Goal: Task Accomplishment & Management: Manage account settings

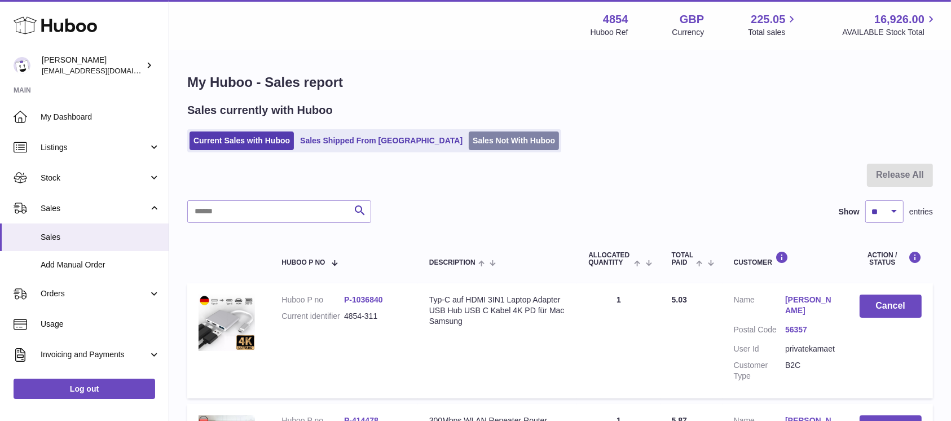
click at [488, 134] on link "Sales Not With Huboo" at bounding box center [514, 140] width 90 height 19
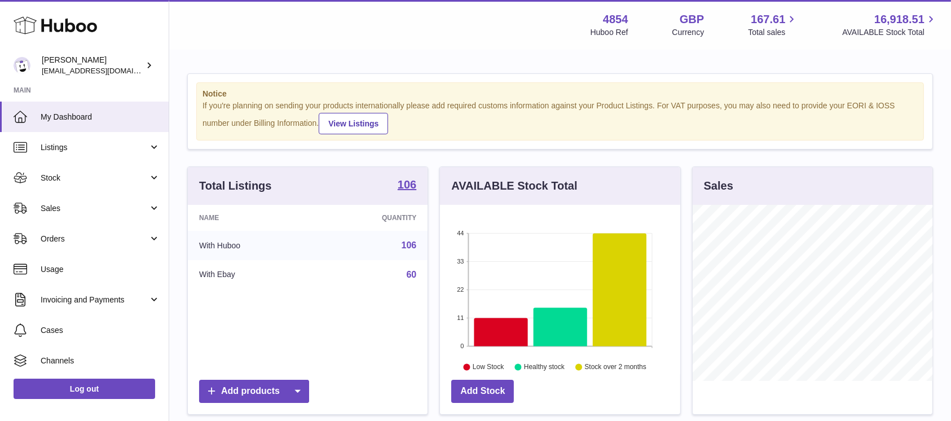
scroll to position [176, 240]
click at [89, 180] on span "Stock" at bounding box center [95, 178] width 108 height 11
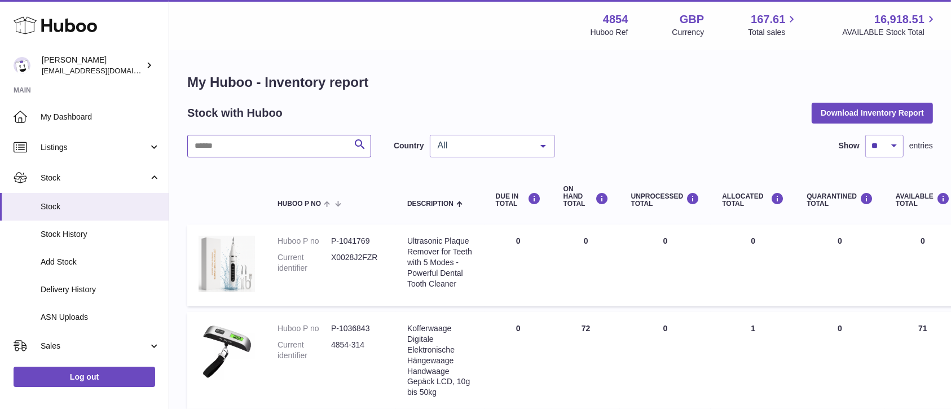
click at [260, 147] on input "text" at bounding box center [279, 146] width 184 height 23
type input "****"
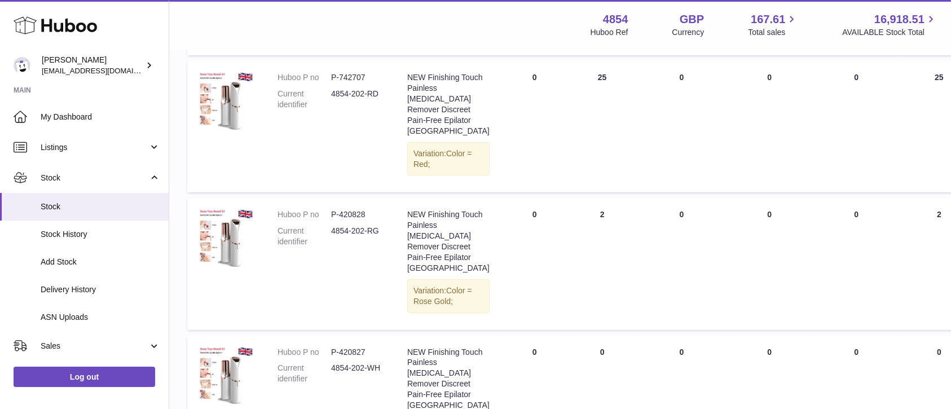
scroll to position [150, 0]
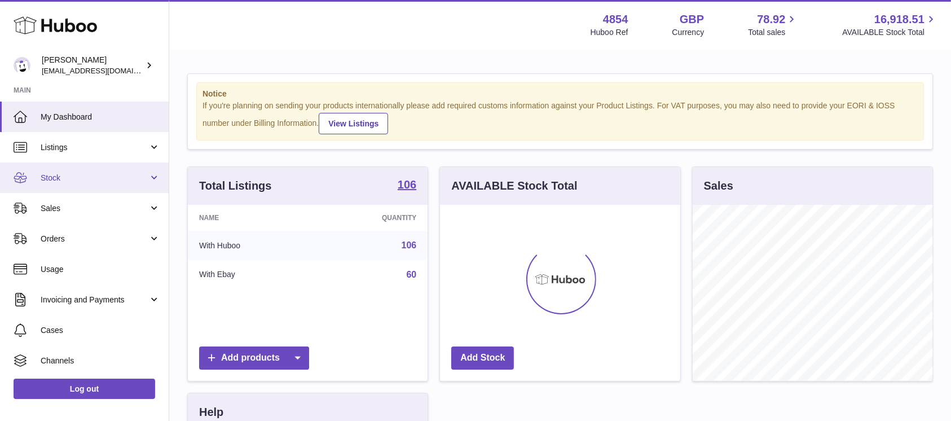
scroll to position [176, 240]
click at [122, 180] on span "Stock" at bounding box center [95, 178] width 108 height 11
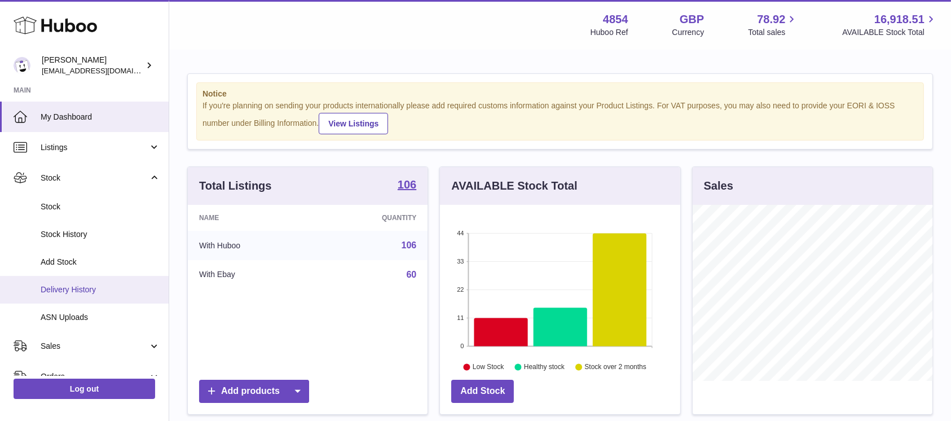
click at [93, 294] on span "Delivery History" at bounding box center [101, 289] width 120 height 11
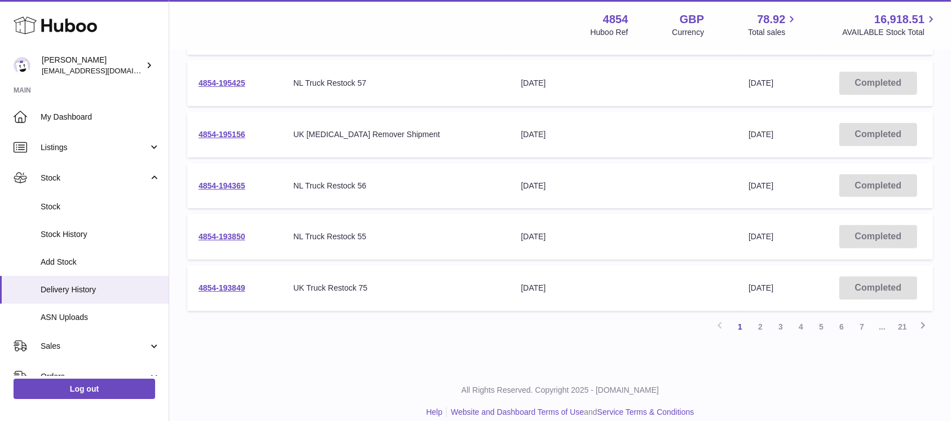
scroll to position [431, 0]
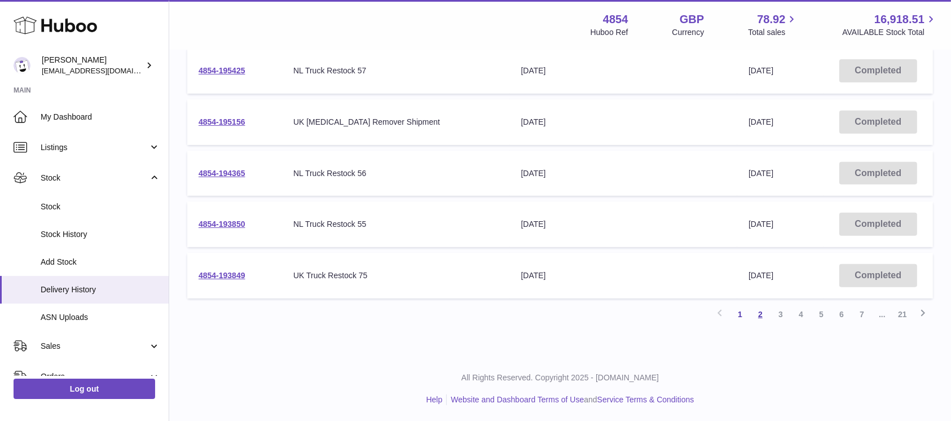
click at [759, 317] on link "2" at bounding box center [760, 314] width 20 height 20
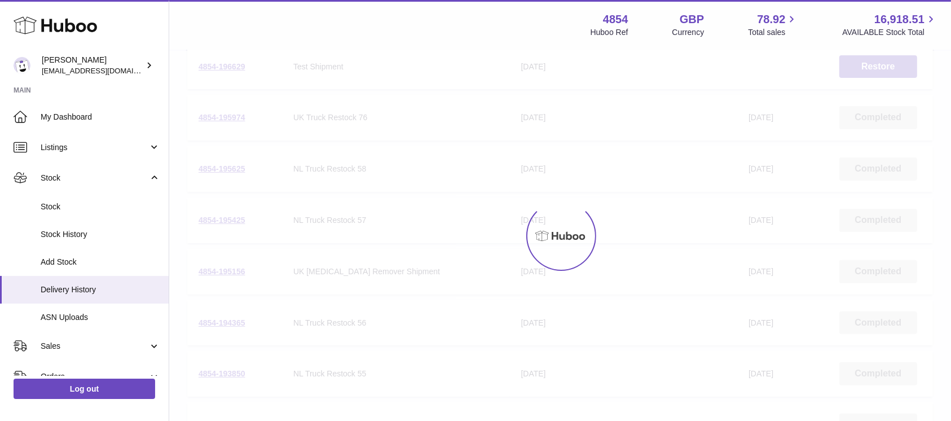
scroll to position [431, 0]
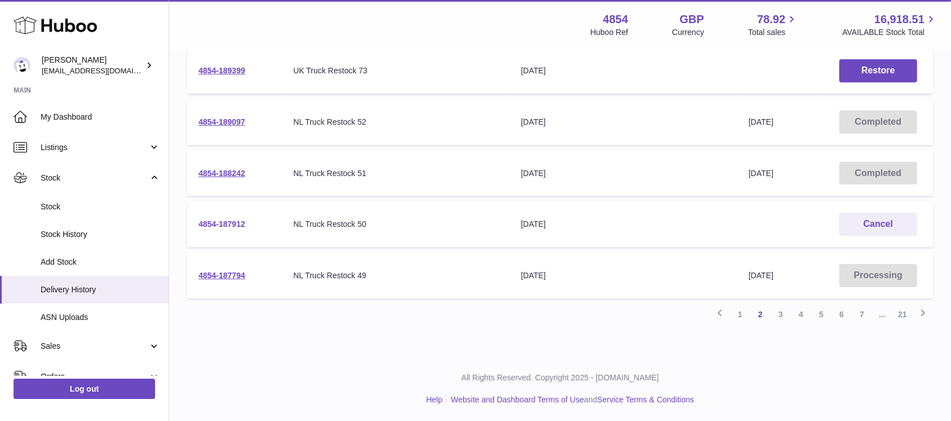
click at [222, 223] on link "4854-187912" at bounding box center [221, 223] width 47 height 9
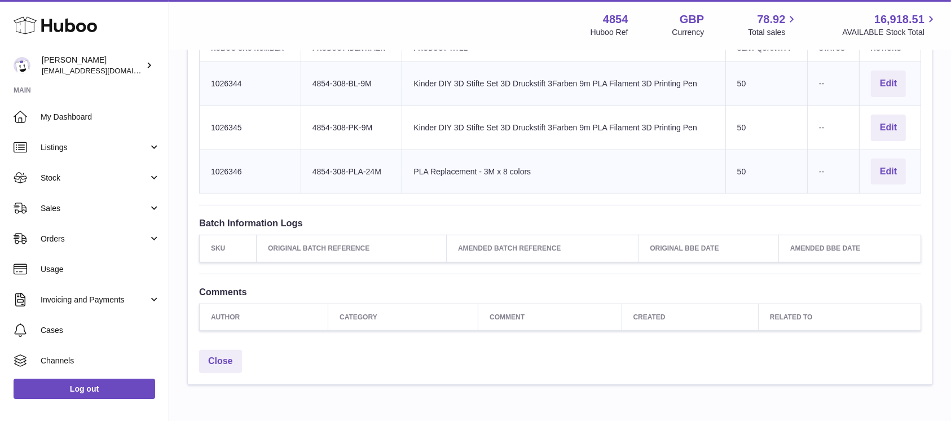
scroll to position [443, 0]
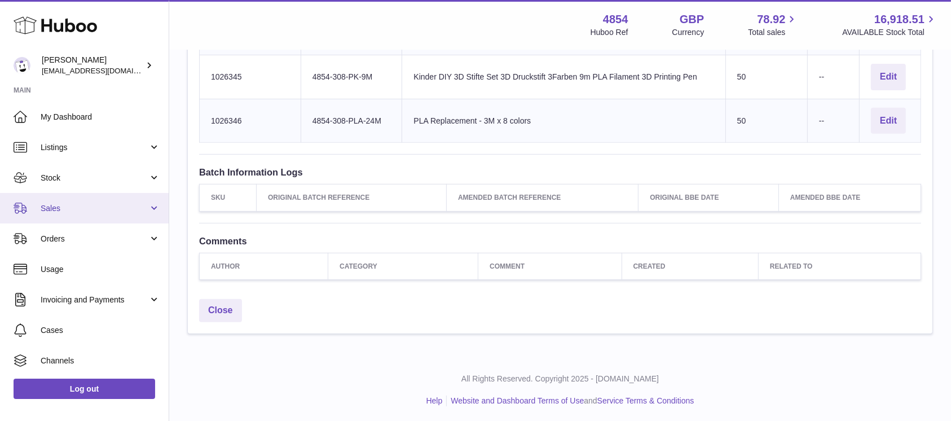
click at [109, 211] on span "Sales" at bounding box center [95, 208] width 108 height 11
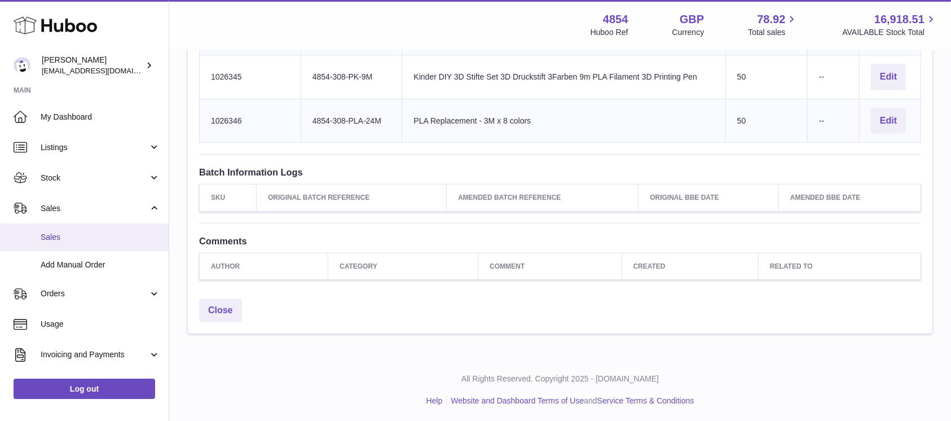
click at [98, 231] on link "Sales" at bounding box center [84, 237] width 169 height 28
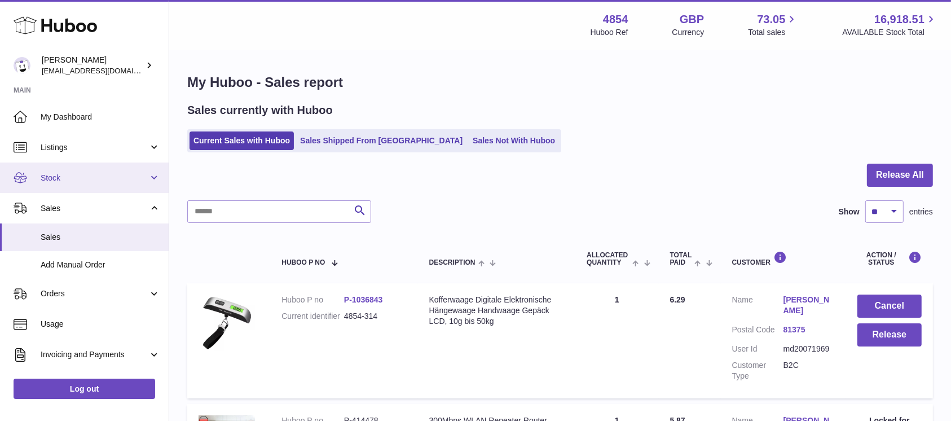
click at [130, 175] on span "Stock" at bounding box center [95, 178] width 108 height 11
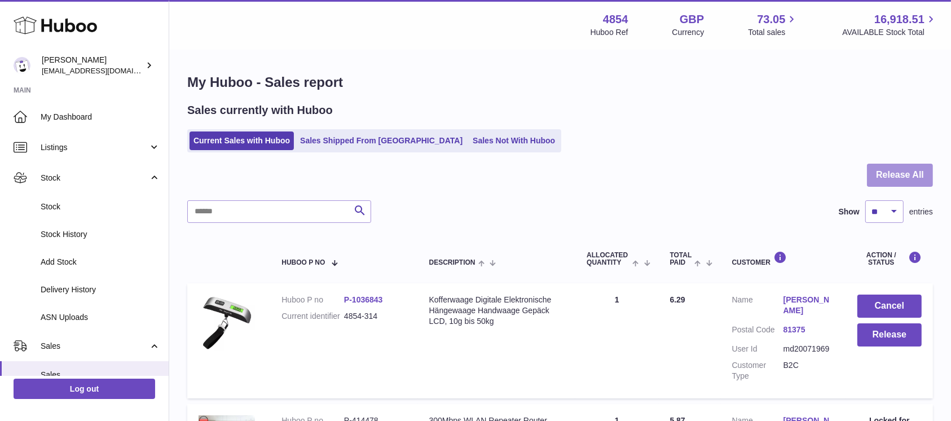
click at [889, 170] on button "Release All" at bounding box center [900, 175] width 66 height 23
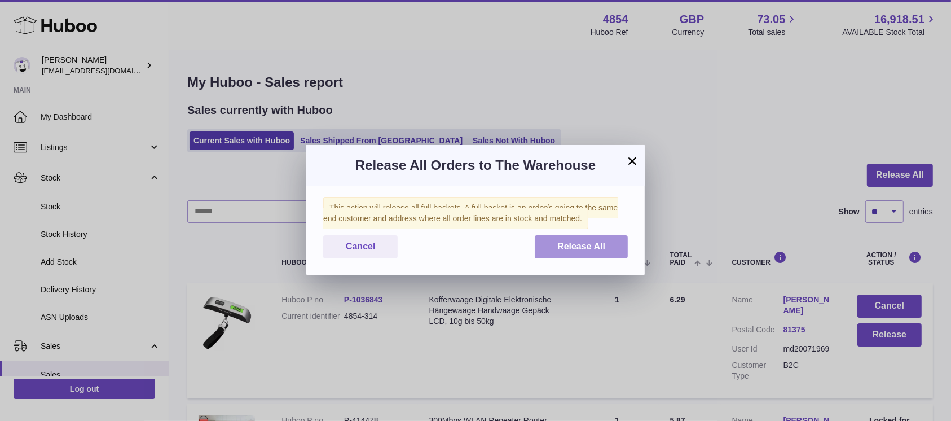
click at [587, 253] on button "Release All" at bounding box center [580, 246] width 93 height 23
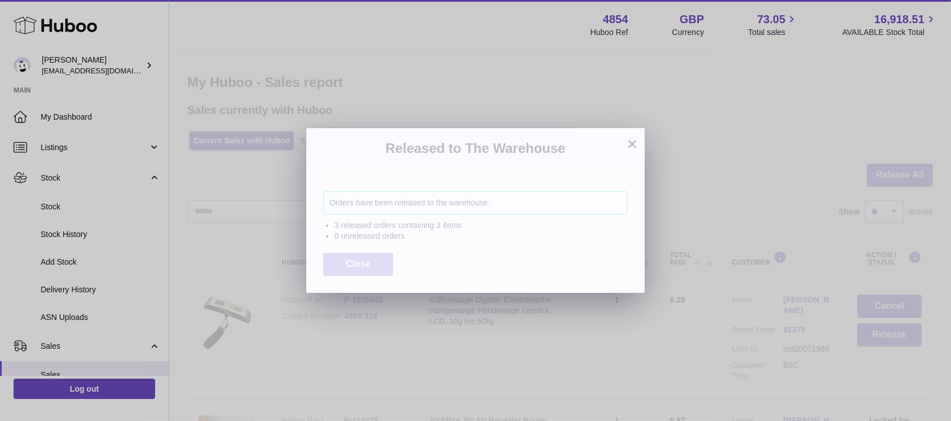
click at [374, 268] on button "Close" at bounding box center [358, 264] width 70 height 23
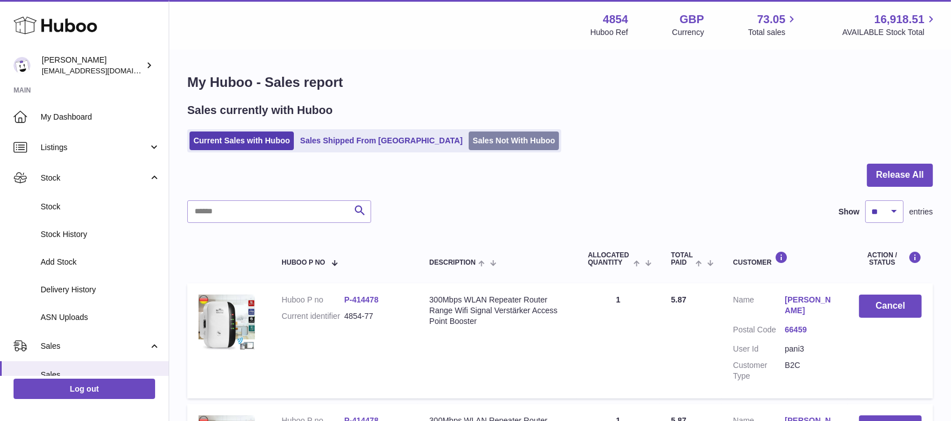
click at [474, 141] on link "Sales Not With Huboo" at bounding box center [514, 140] width 90 height 19
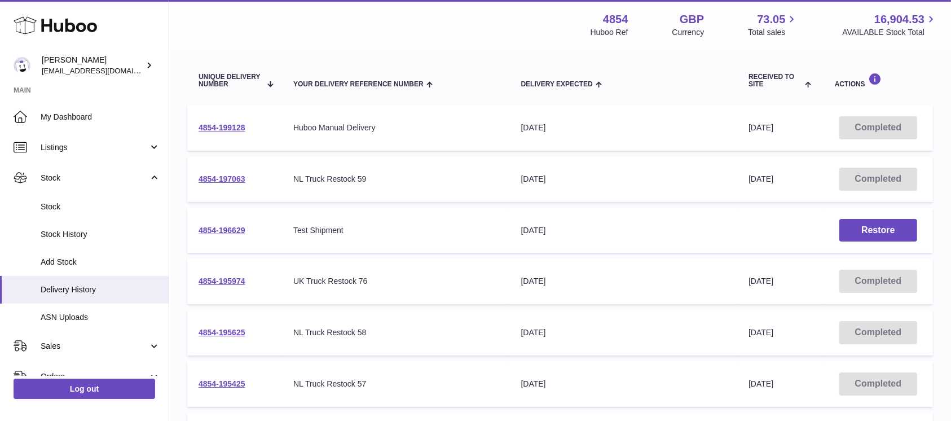
scroll to position [150, 0]
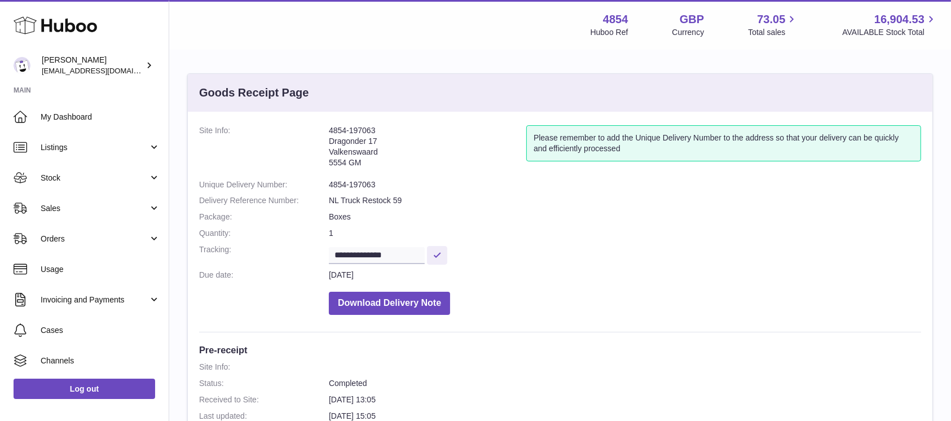
drag, startPoint x: 356, startPoint y: 137, endPoint x: 390, endPoint y: 169, distance: 46.3
click at [390, 169] on address "4854-197063 Dragonder 17 Valkenswaard 5554 GM" at bounding box center [427, 149] width 197 height 48
click at [393, 168] on address "4854-197063 Dragonder 17 Valkenswaard 5554 GM" at bounding box center [427, 149] width 197 height 48
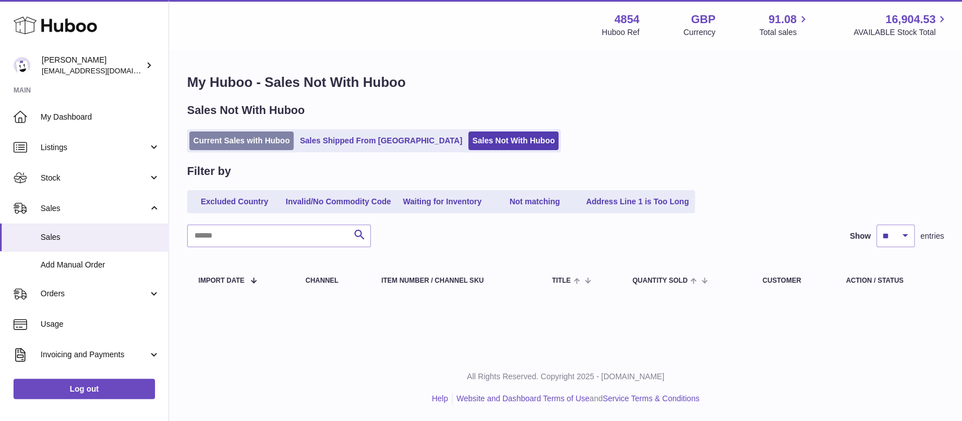
click at [222, 149] on link "Current Sales with Huboo" at bounding box center [241, 140] width 104 height 19
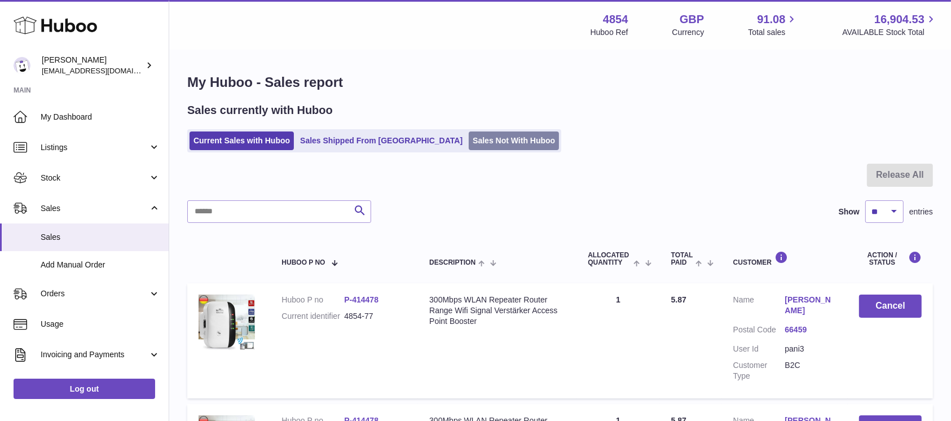
click at [469, 147] on link "Sales Not With Huboo" at bounding box center [514, 140] width 90 height 19
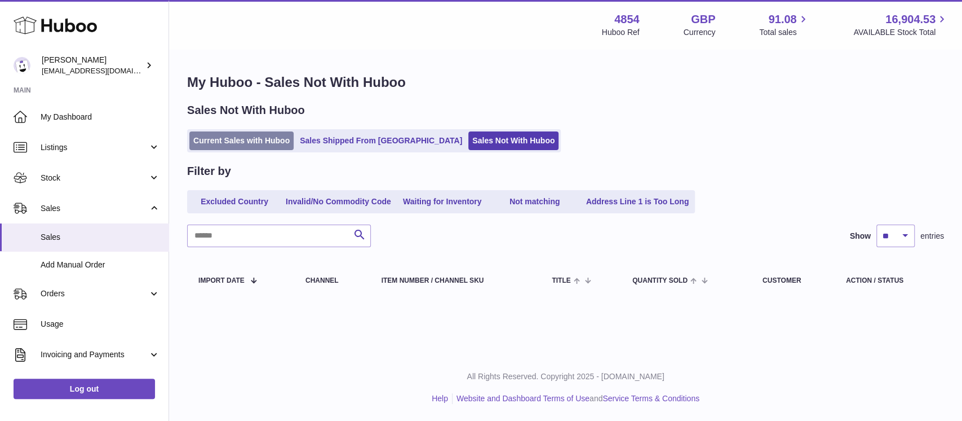
click at [244, 131] on link "Current Sales with Huboo" at bounding box center [241, 140] width 104 height 19
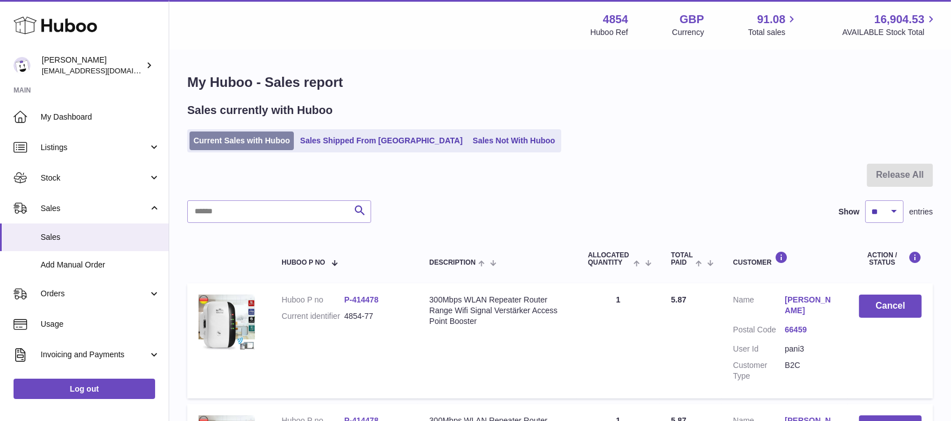
click at [251, 138] on link "Current Sales with Huboo" at bounding box center [241, 140] width 104 height 19
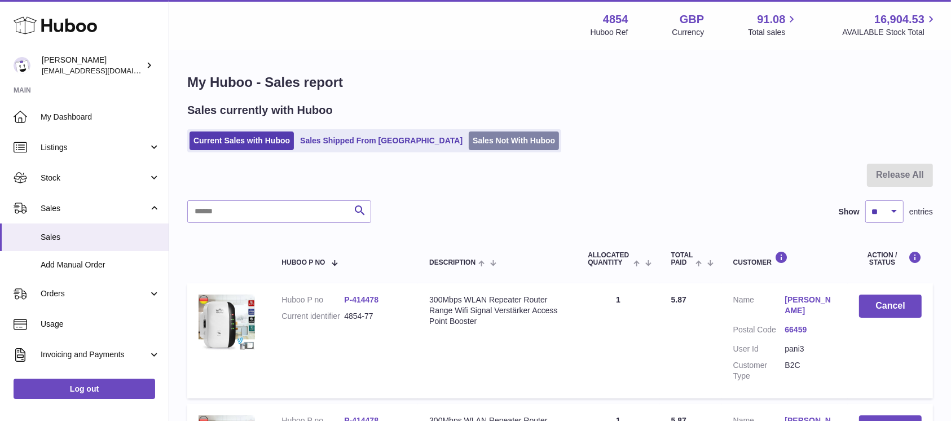
click at [469, 134] on link "Sales Not With Huboo" at bounding box center [514, 140] width 90 height 19
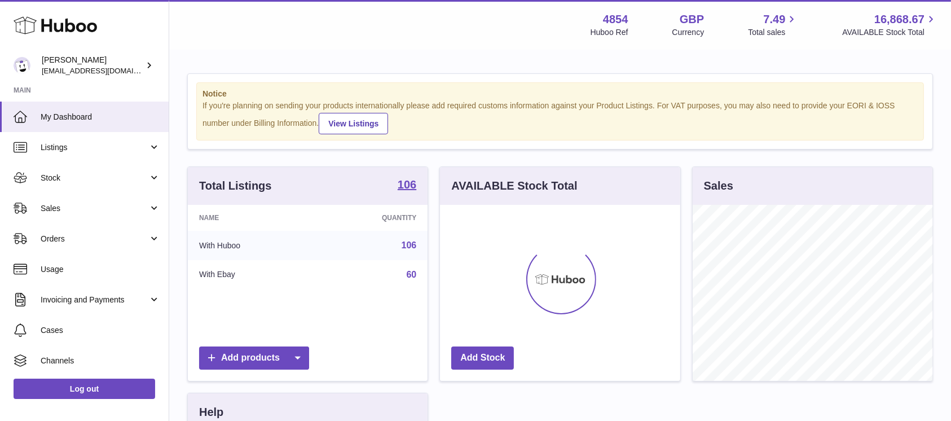
scroll to position [176, 240]
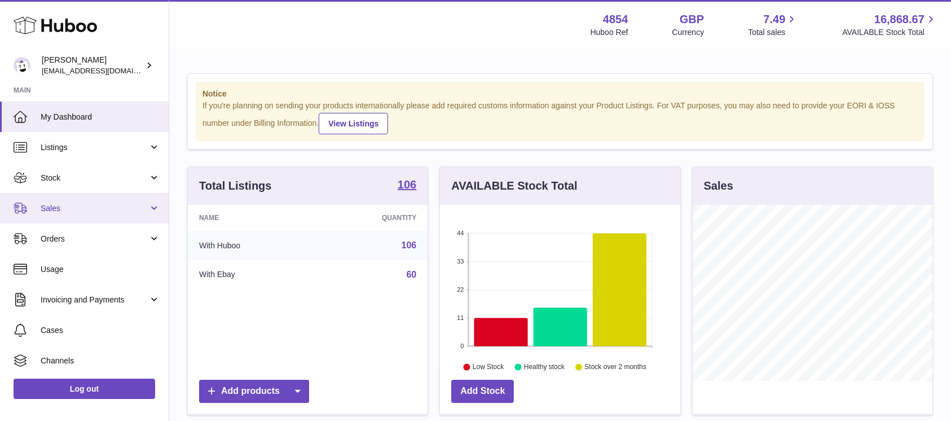
click at [134, 195] on link "Sales" at bounding box center [84, 208] width 169 height 30
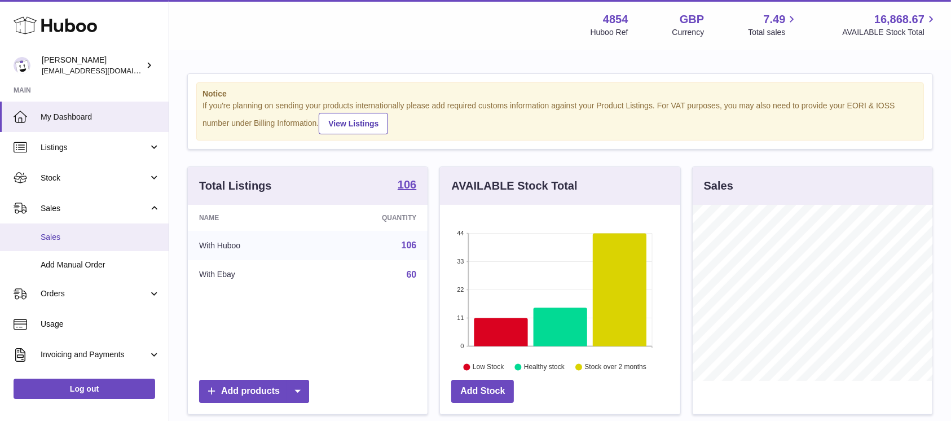
click at [95, 230] on link "Sales" at bounding box center [84, 237] width 169 height 28
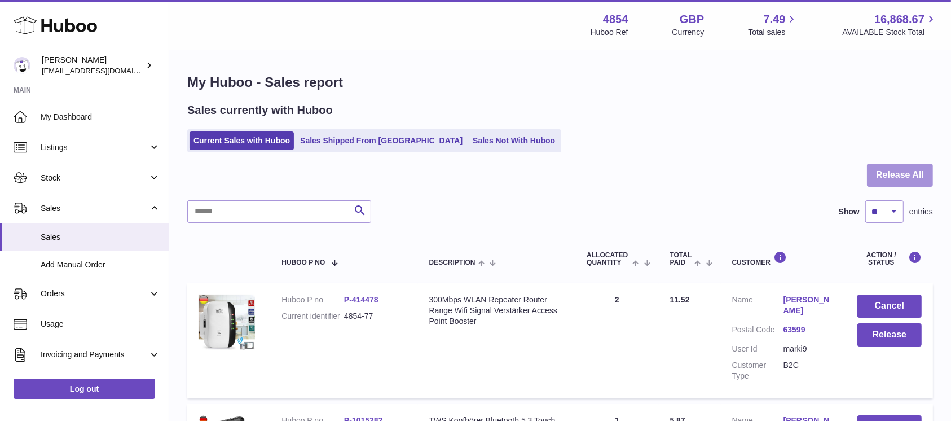
click at [891, 175] on button "Release All" at bounding box center [900, 175] width 66 height 23
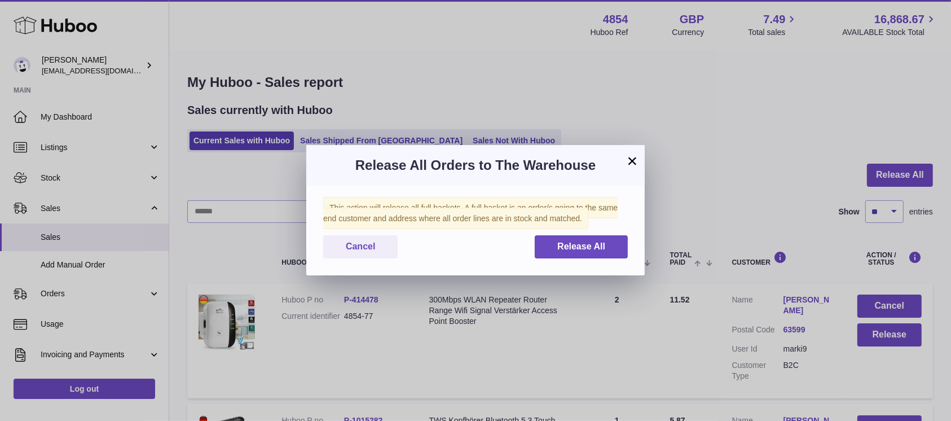
click at [621, 228] on div "This action will release all full baskets. A full basket is an order/s going to…" at bounding box center [475, 230] width 338 height 90
click at [595, 239] on button "Release All" at bounding box center [580, 246] width 93 height 23
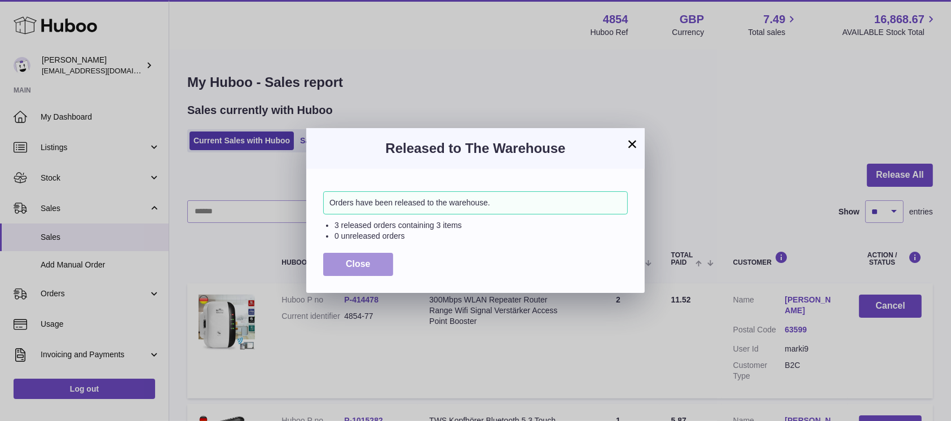
click at [365, 268] on span "Close" at bounding box center [358, 264] width 25 height 10
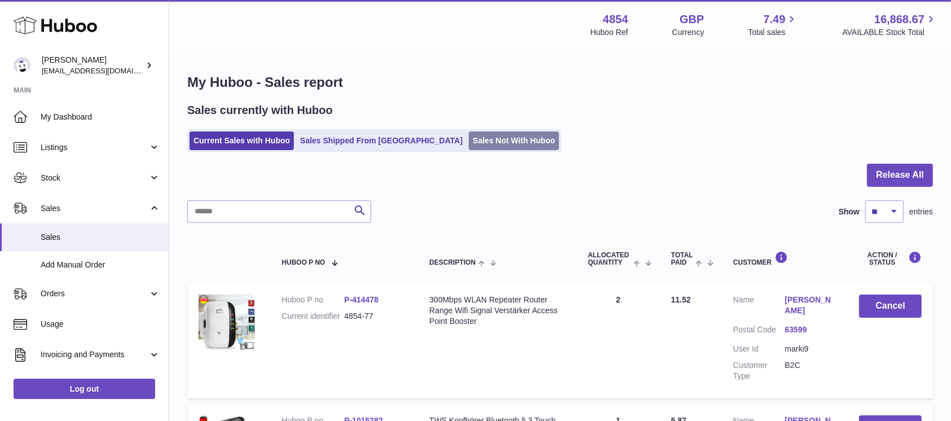
click at [488, 143] on link "Sales Not With Huboo" at bounding box center [514, 140] width 90 height 19
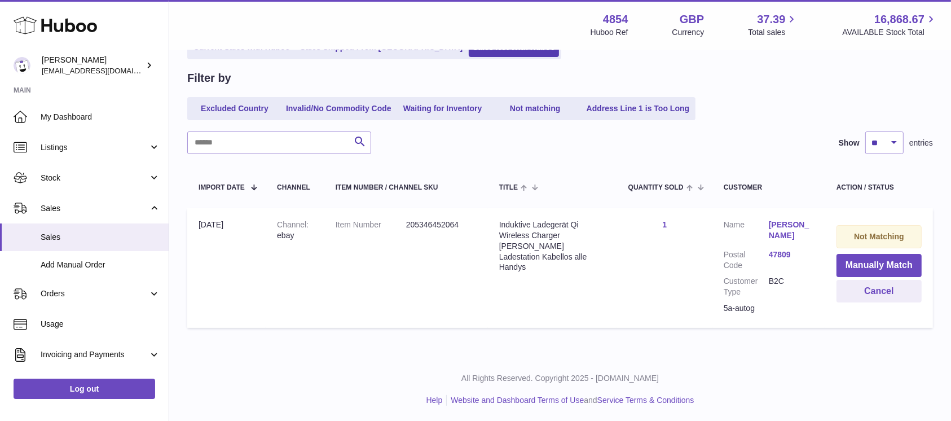
scroll to position [94, 0]
click at [852, 263] on button "Manually Match" at bounding box center [878, 264] width 85 height 23
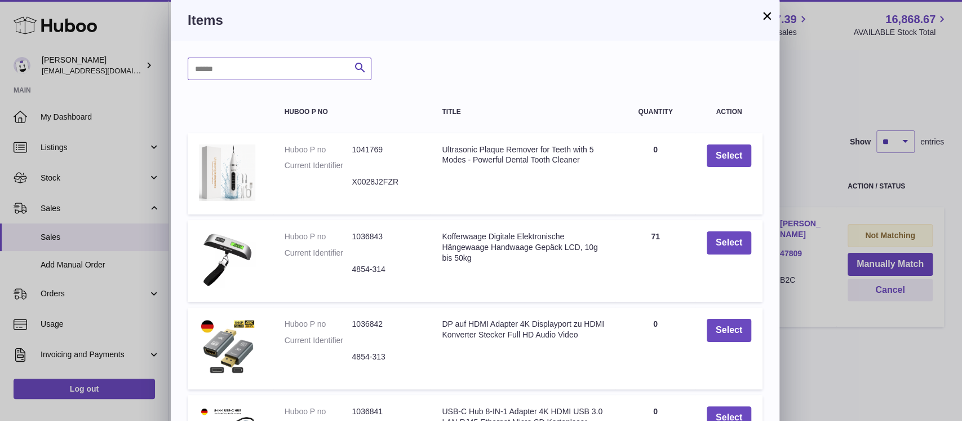
click at [319, 70] on input "text" at bounding box center [280, 69] width 184 height 23
type input "*****"
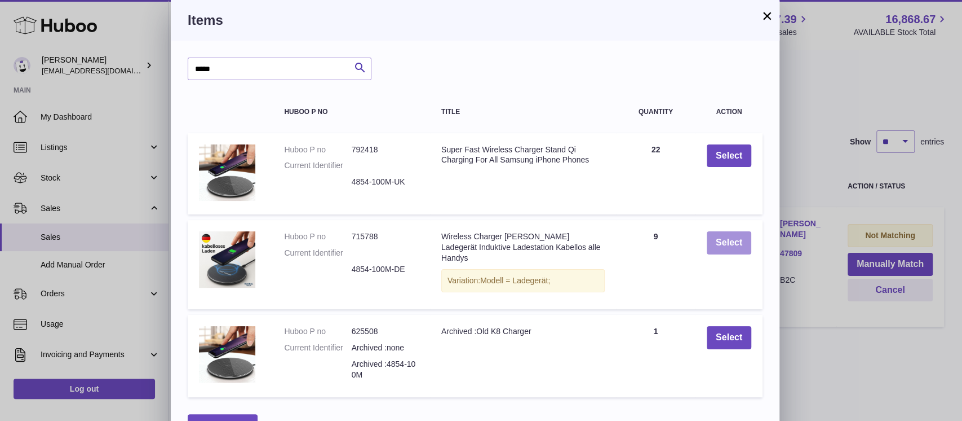
click at [727, 241] on button "Select" at bounding box center [729, 242] width 45 height 23
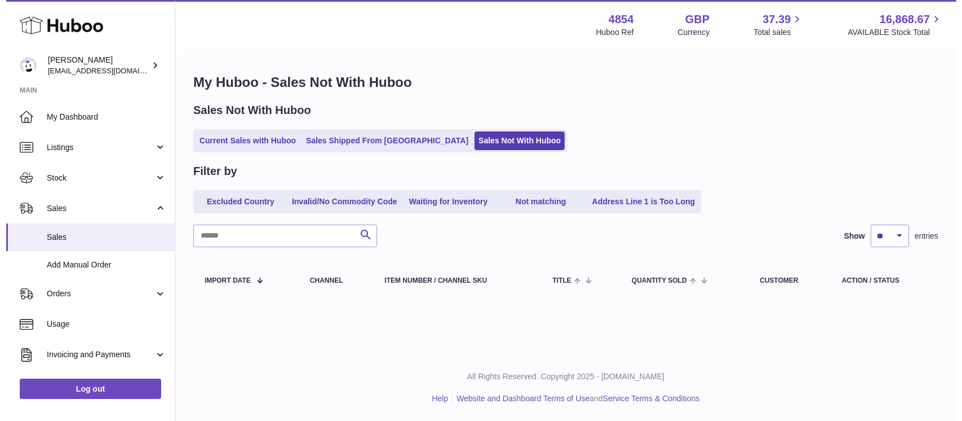
scroll to position [0, 0]
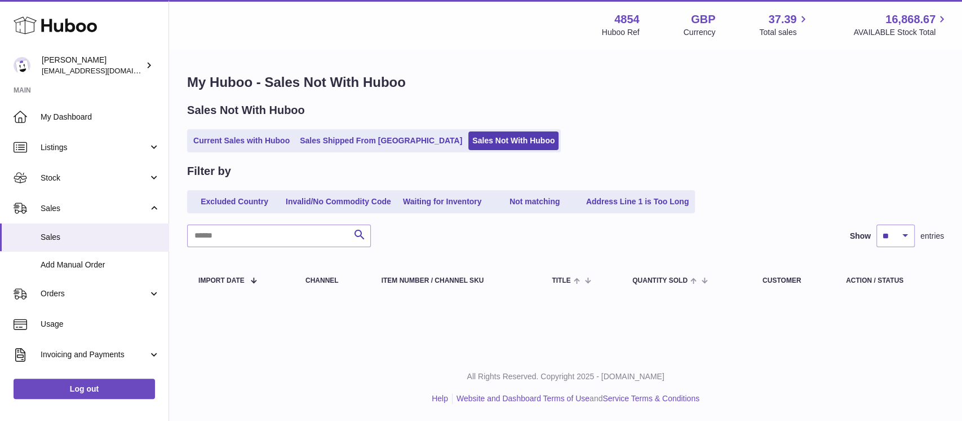
click at [240, 154] on div "My Huboo - Sales Not With Huboo Sales Not With Huboo Current Sales with Huboo S…" at bounding box center [565, 187] width 793 height 273
click at [240, 137] on link "Current Sales with Huboo" at bounding box center [241, 140] width 104 height 19
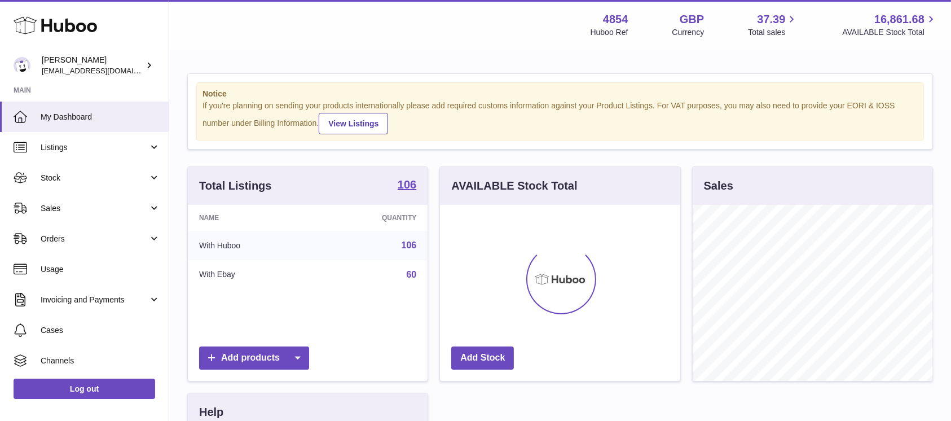
scroll to position [176, 240]
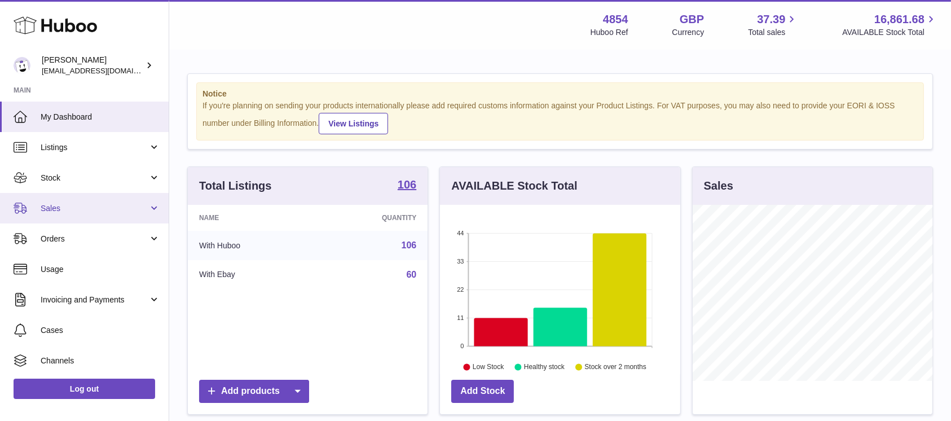
click at [115, 207] on span "Sales" at bounding box center [95, 208] width 108 height 11
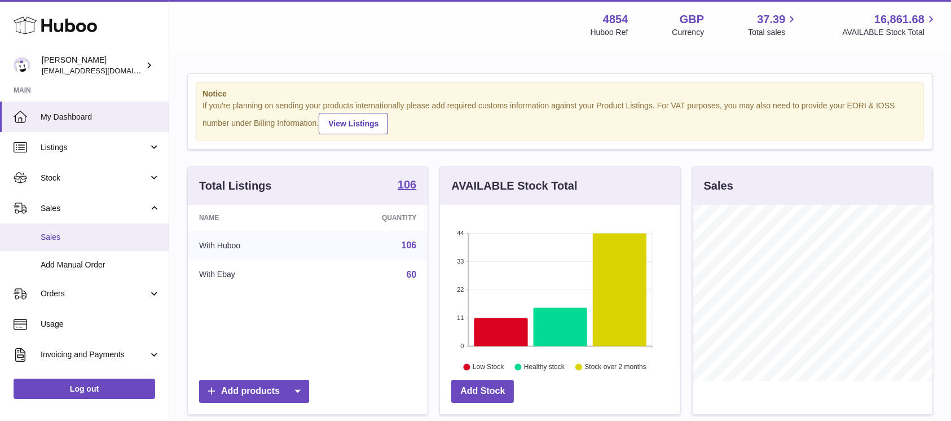
click at [88, 232] on span "Sales" at bounding box center [101, 237] width 120 height 11
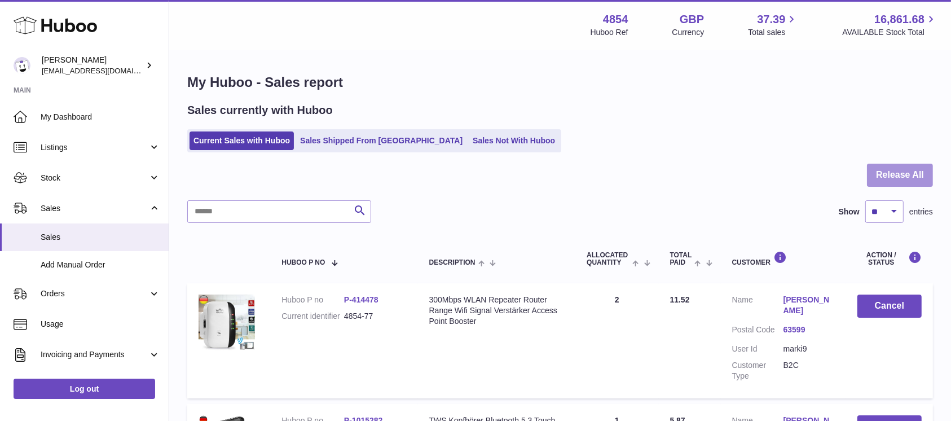
click at [902, 167] on button "Release All" at bounding box center [900, 175] width 66 height 23
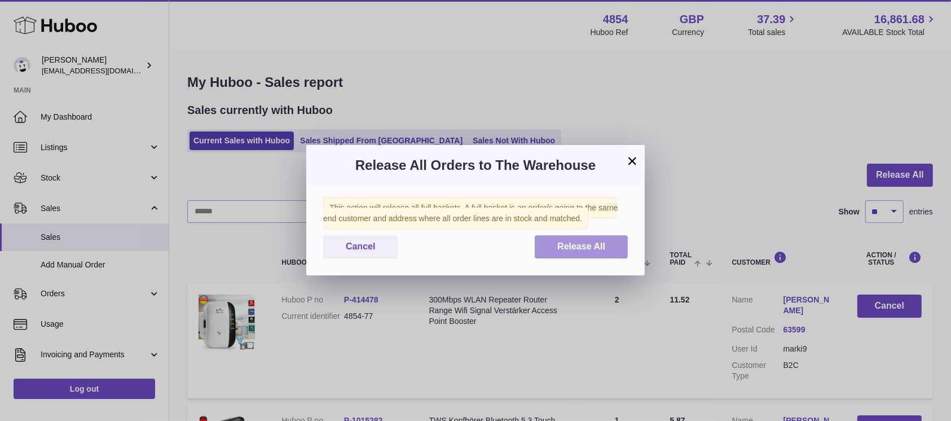
click at [567, 250] on span "Release All" at bounding box center [581, 246] width 48 height 10
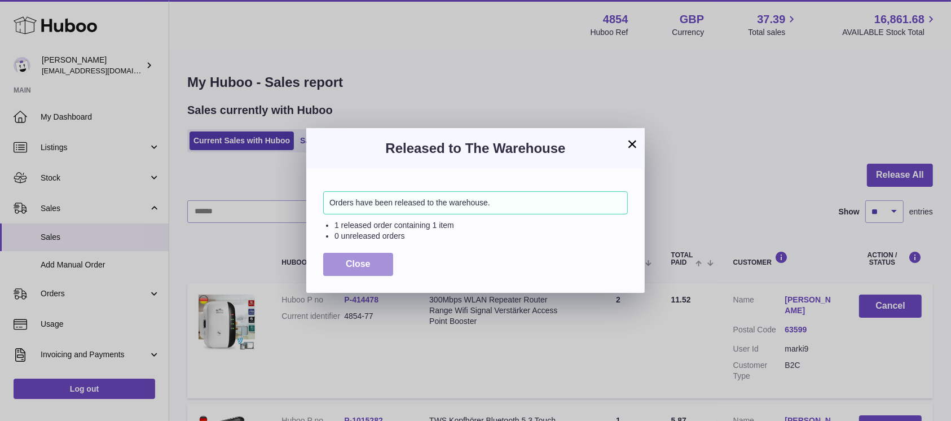
drag, startPoint x: 374, startPoint y: 264, endPoint x: 423, endPoint y: 233, distance: 57.7
click at [374, 264] on button "Close" at bounding box center [358, 264] width 70 height 23
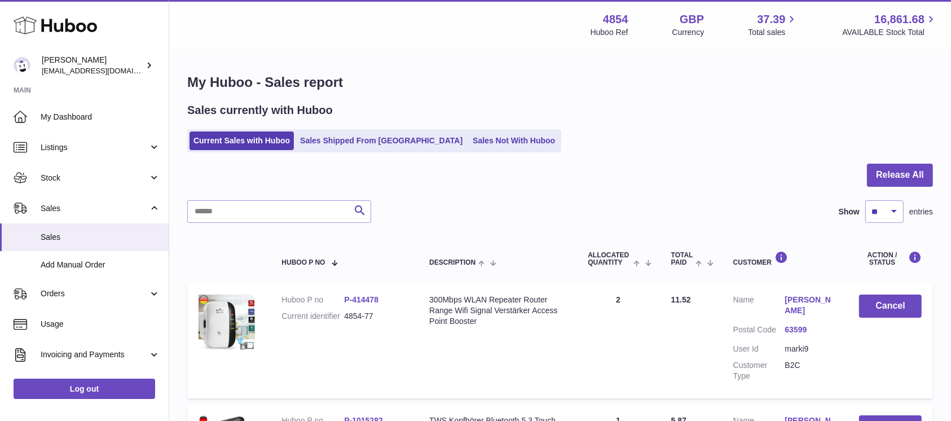
click at [473, 146] on link "Sales Not With Huboo" at bounding box center [514, 140] width 90 height 19
